Goal: Task Accomplishment & Management: Manage account settings

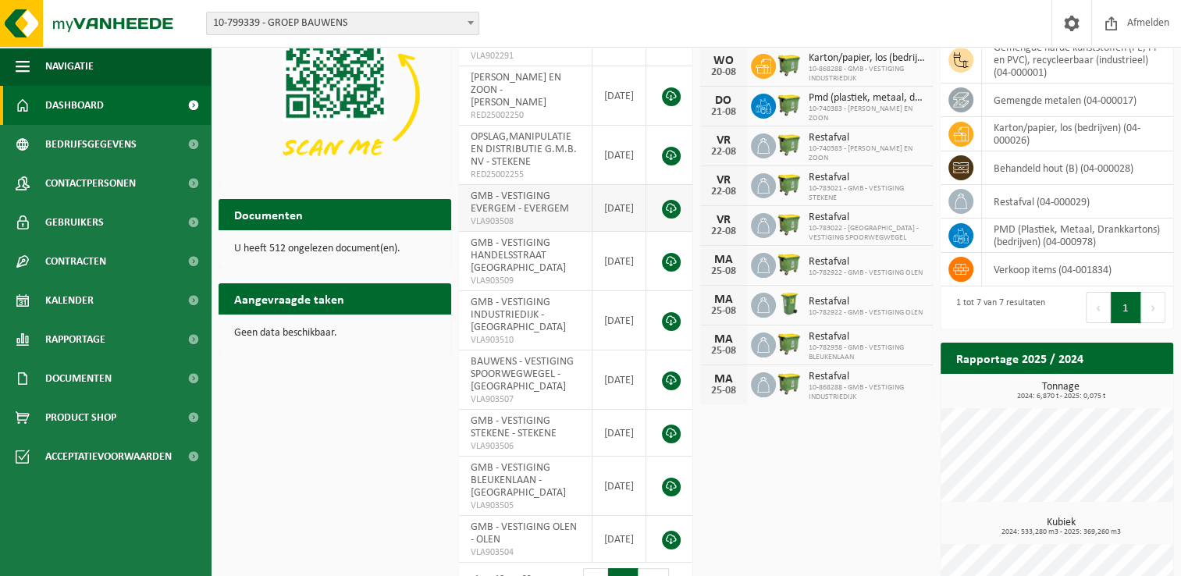
scroll to position [156, 0]
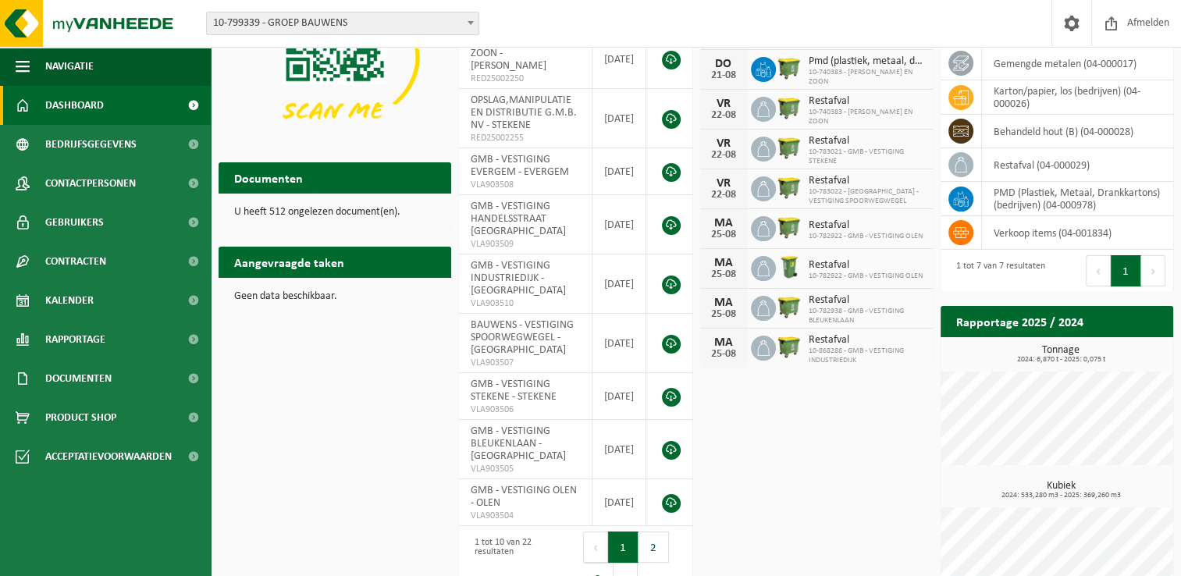
click at [465, 25] on span at bounding box center [471, 22] width 16 height 20
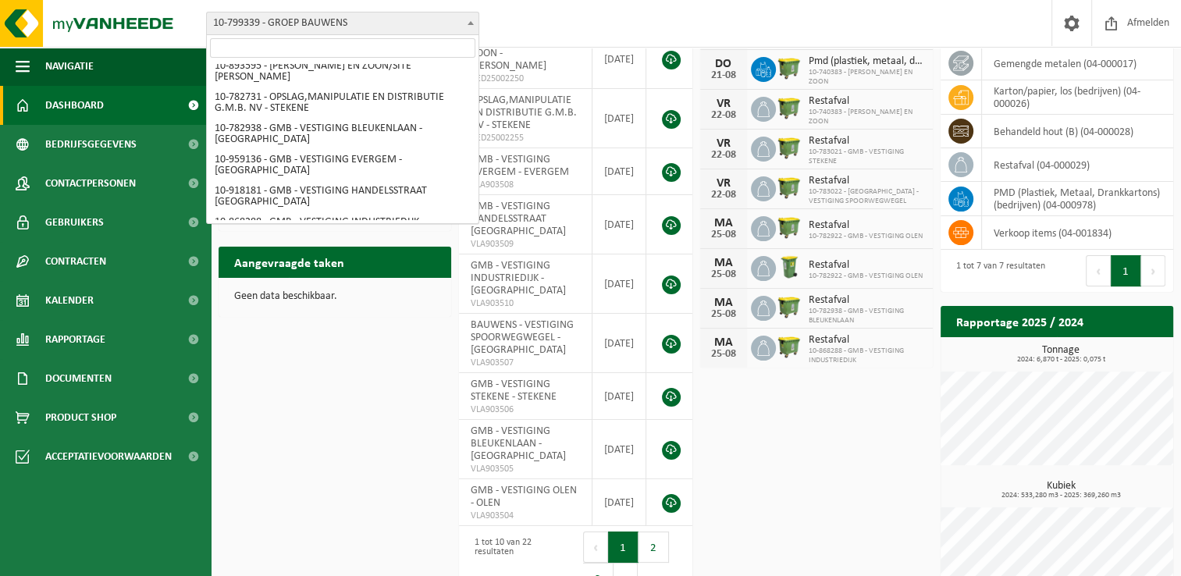
scroll to position [92, 0]
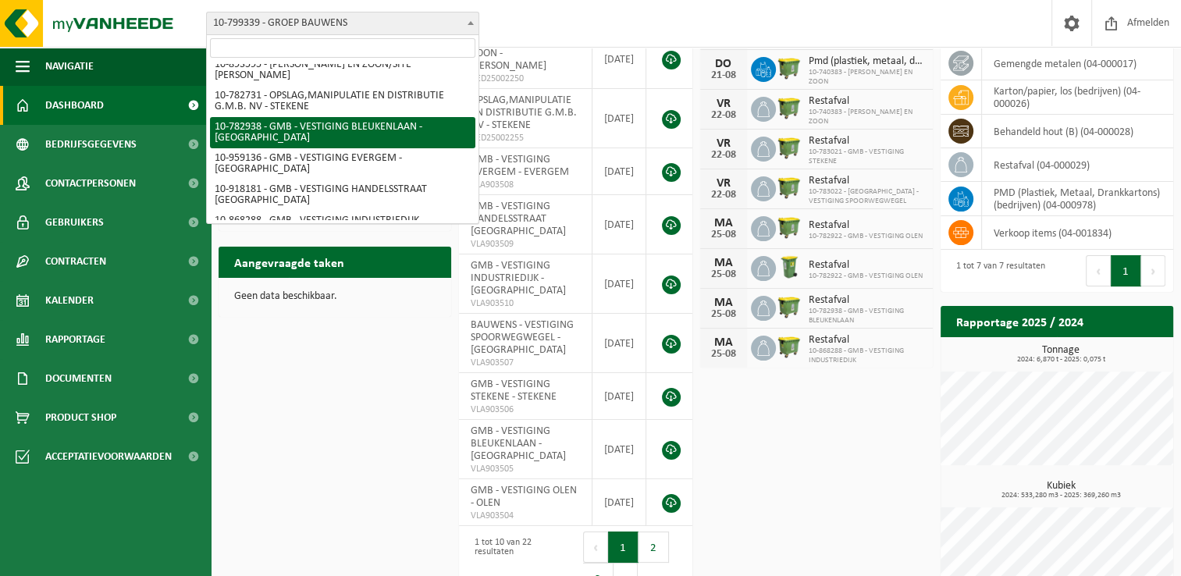
select select "27350"
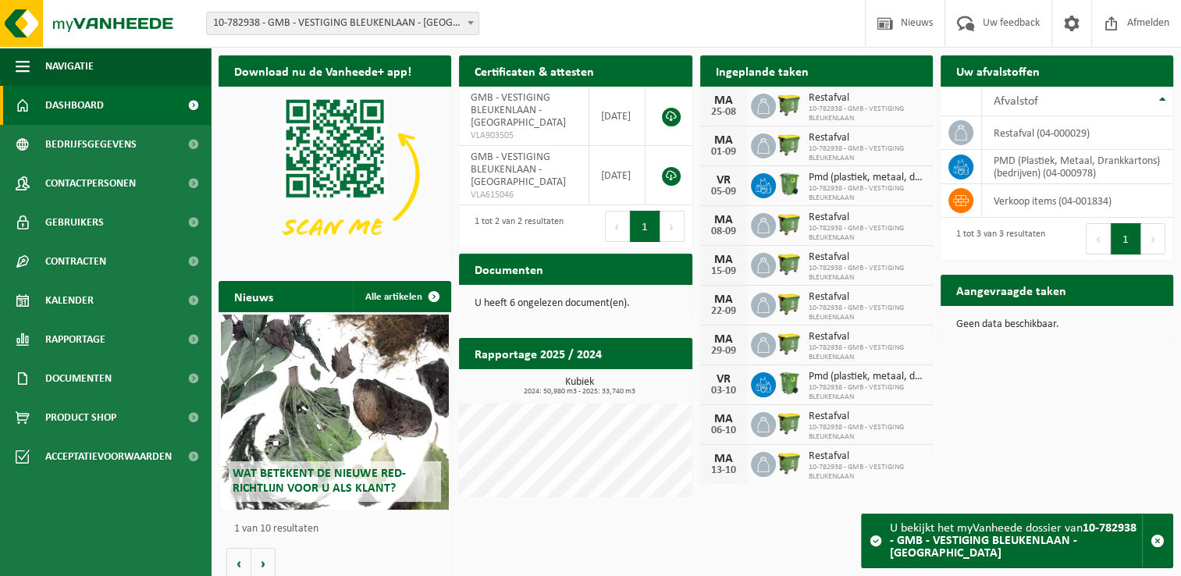
click at [475, 22] on span at bounding box center [471, 22] width 16 height 20
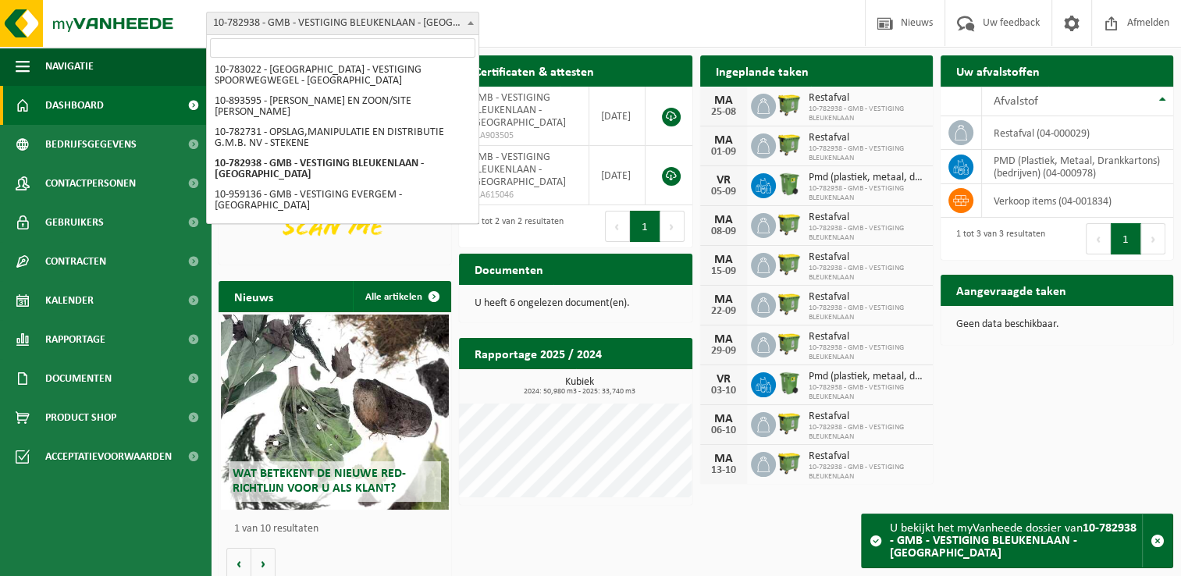
scroll to position [59, 0]
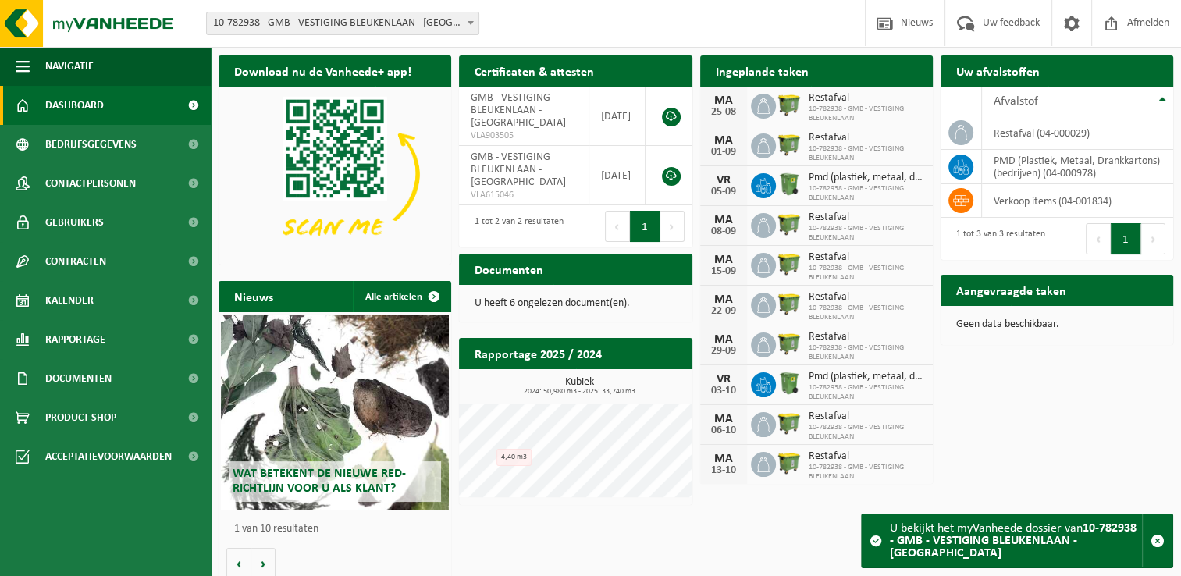
click at [469, 20] on span at bounding box center [471, 22] width 16 height 20
click at [468, 23] on b at bounding box center [471, 23] width 6 height 4
